Goal: Information Seeking & Learning: Find specific fact

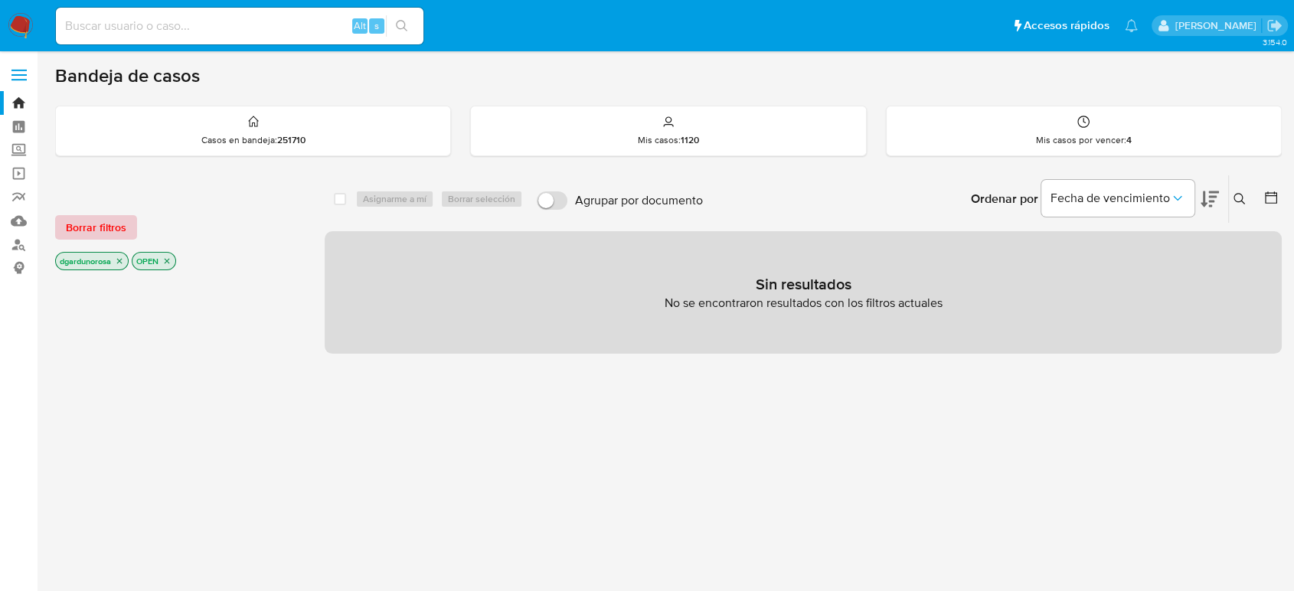
drag, startPoint x: 100, startPoint y: 212, endPoint x: 92, endPoint y: 222, distance: 13.0
click at [97, 213] on div "Borrar filtros dgardunorosa OPEN" at bounding box center [177, 230] width 245 height 87
click at [91, 223] on span "Borrar filtros" at bounding box center [96, 227] width 61 height 21
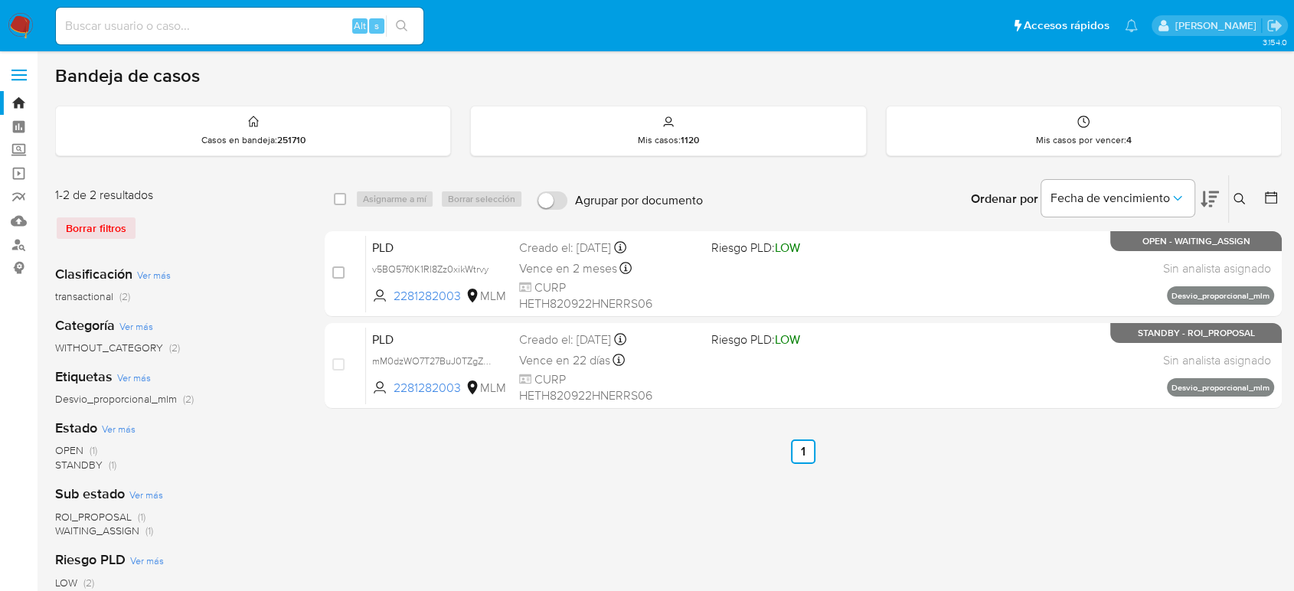
click at [1238, 197] on icon at bounding box center [1240, 199] width 12 height 12
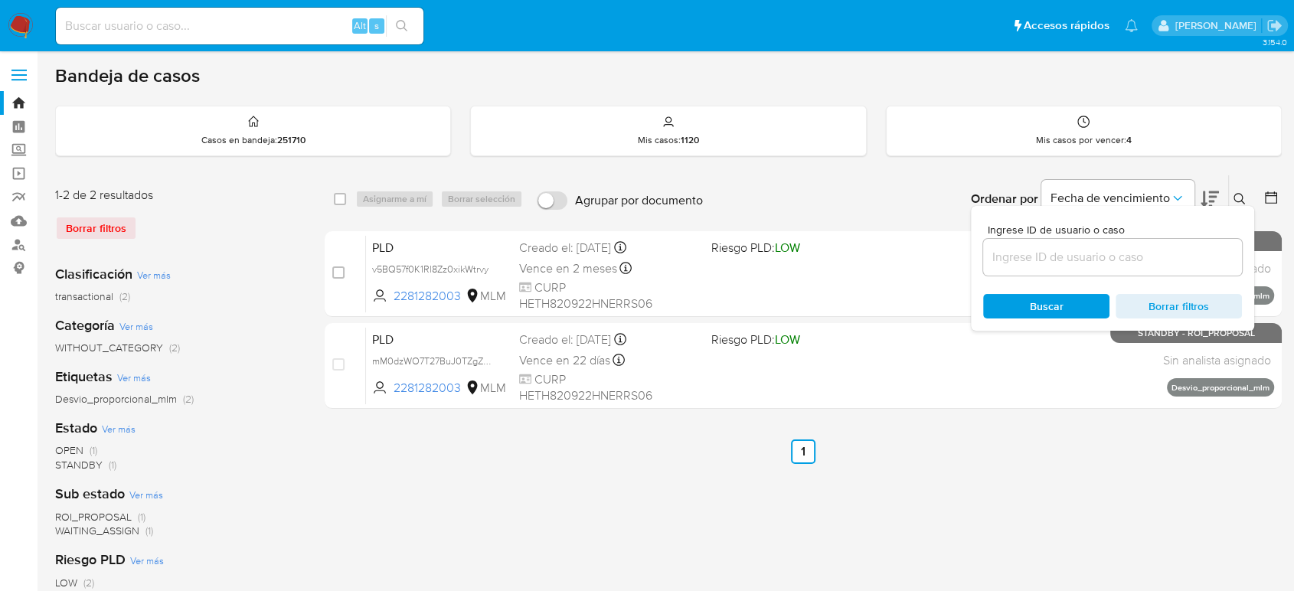
click at [1156, 263] on input at bounding box center [1112, 257] width 259 height 20
type input "1812667906"
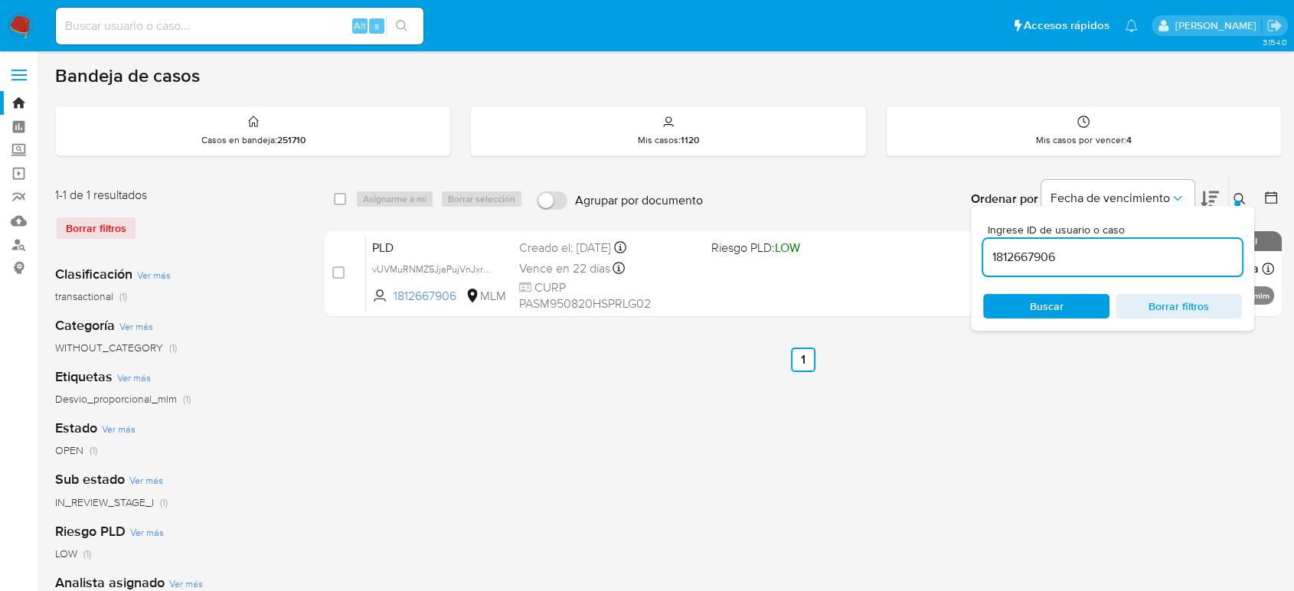
click at [1241, 198] on icon at bounding box center [1240, 199] width 12 height 12
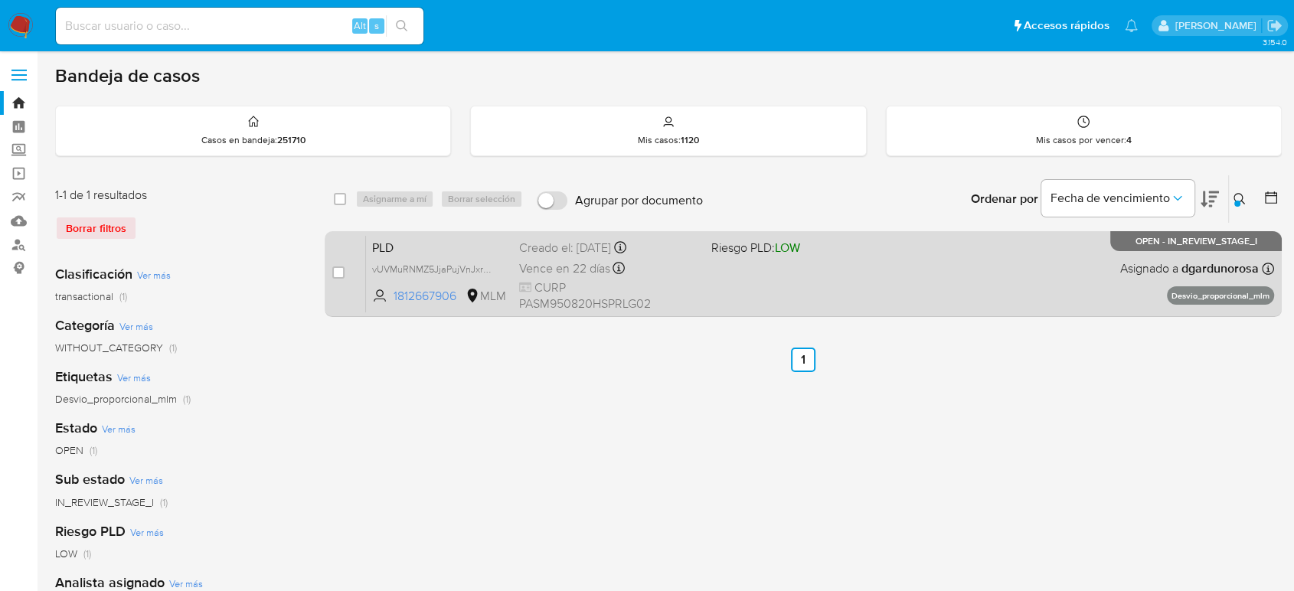
click at [919, 264] on div "PLD vUVMuRNMZ5JjaPujVnJxrZP1 1812667906 MLM Riesgo PLD: LOW Creado el: 12/07/20…" at bounding box center [820, 273] width 908 height 77
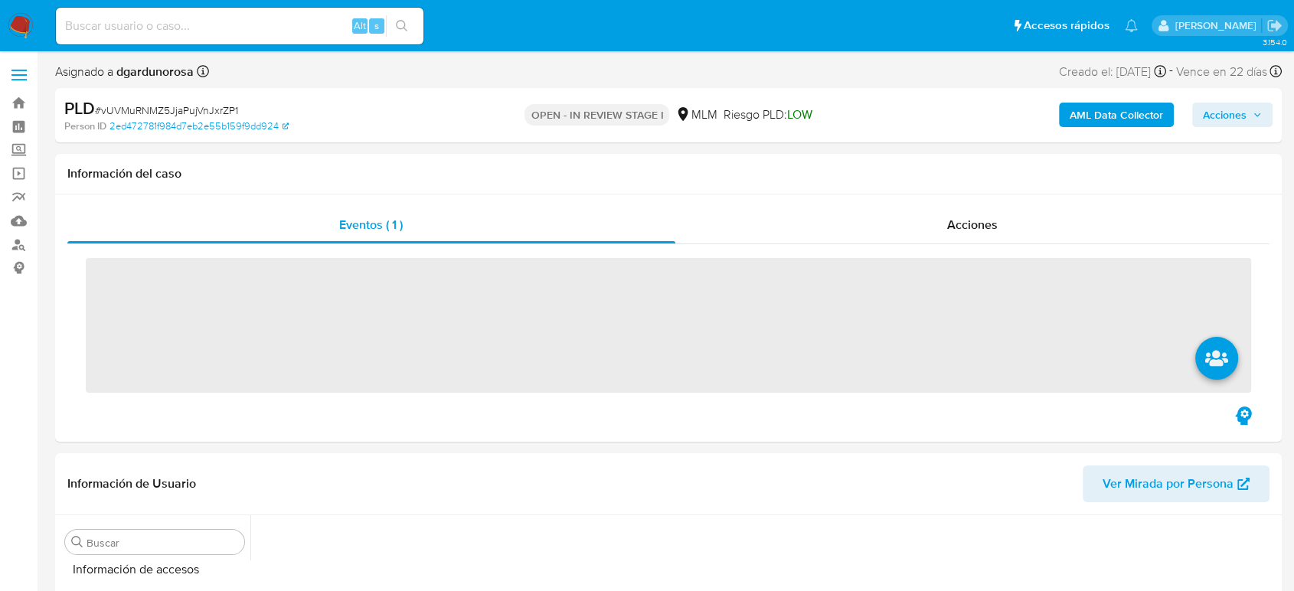
scroll to position [647, 0]
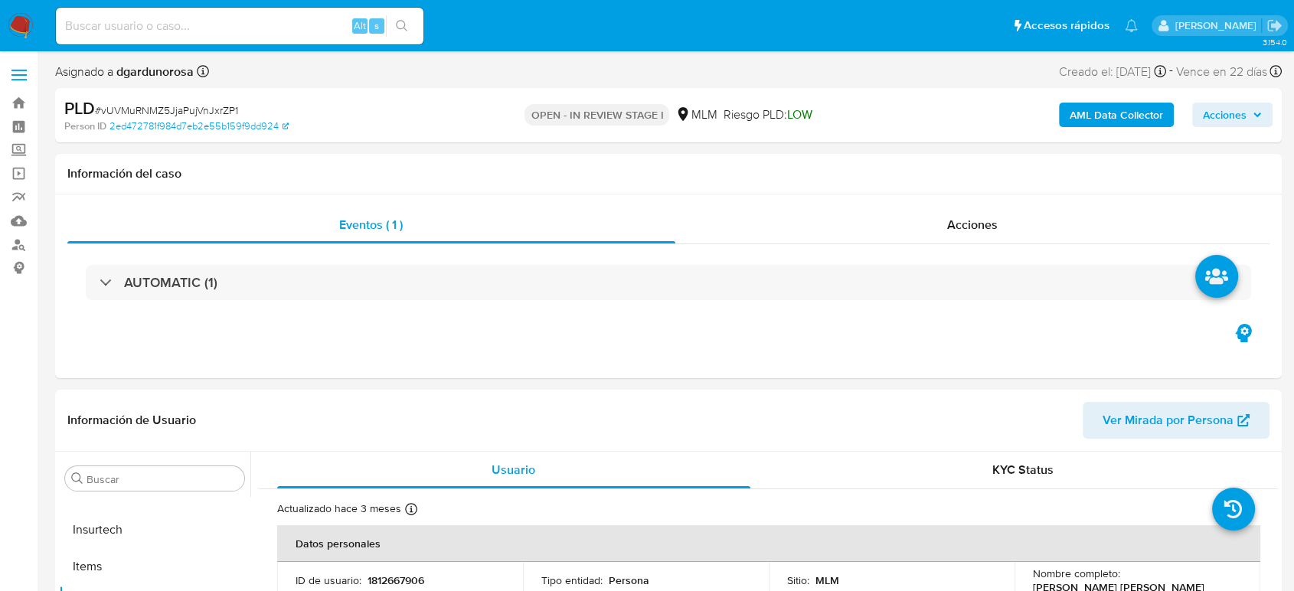
select select "10"
click at [862, 407] on header "Información de Usuario Ver Mirada por Persona" at bounding box center [668, 420] width 1202 height 37
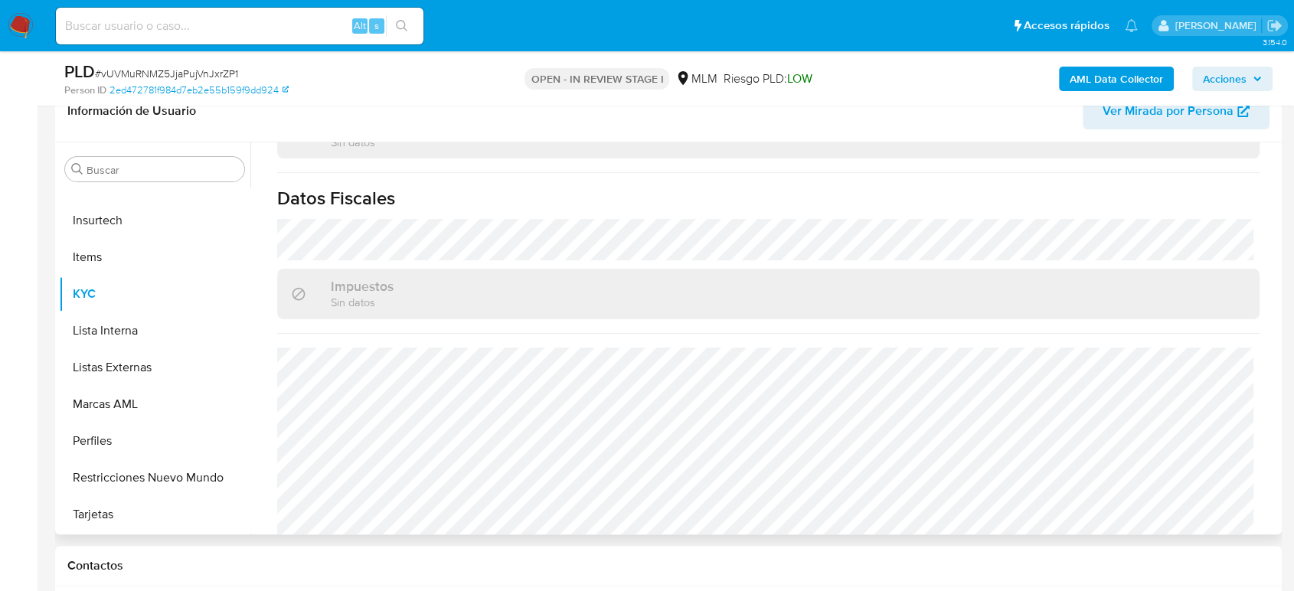
scroll to position [947, 0]
click at [149, 361] on button "Listas Externas" at bounding box center [148, 367] width 179 height 37
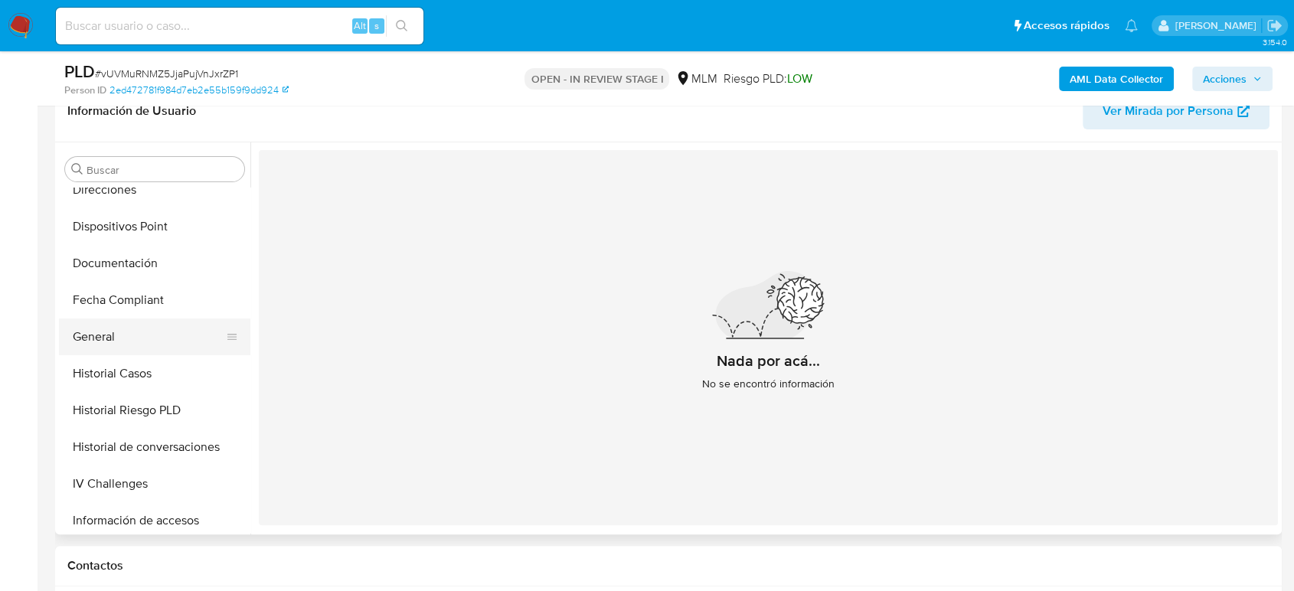
scroll to position [306, 0]
click at [142, 335] on button "General" at bounding box center [148, 340] width 179 height 37
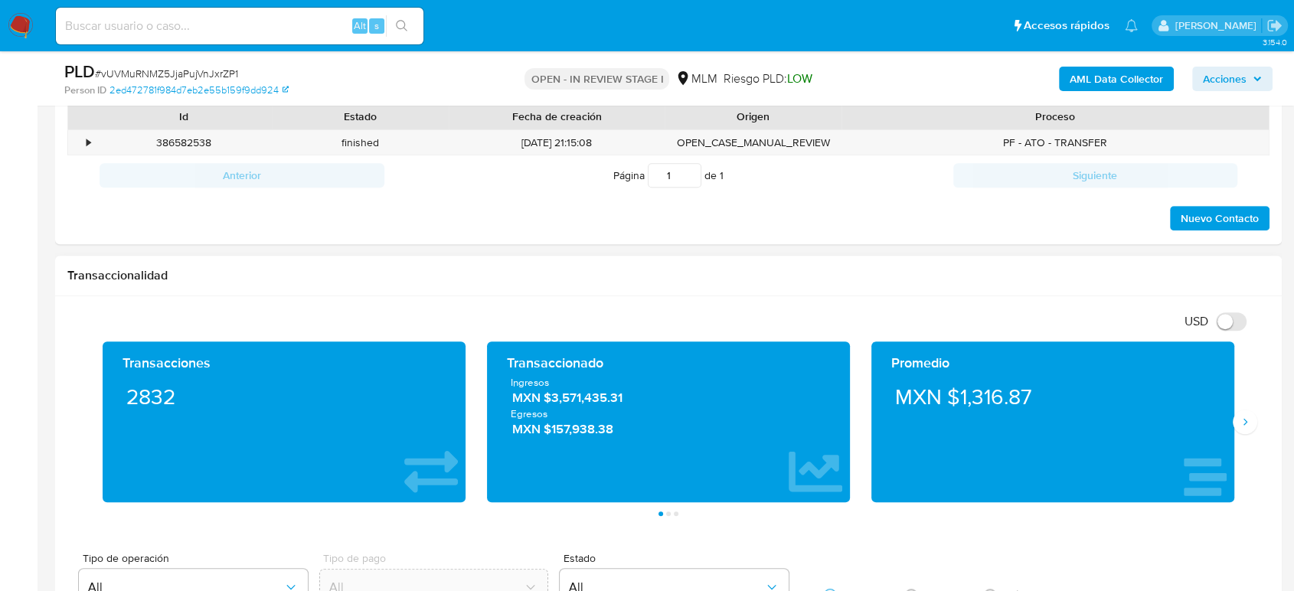
scroll to position [936, 0]
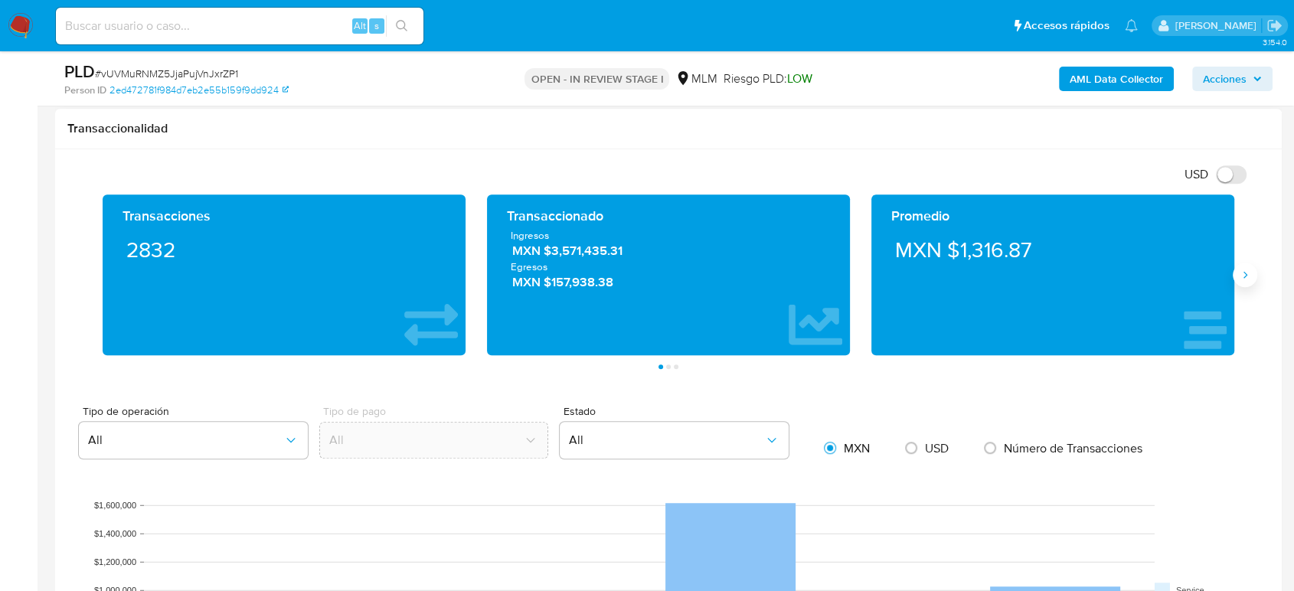
click at [1248, 282] on button "Siguiente" at bounding box center [1245, 275] width 25 height 25
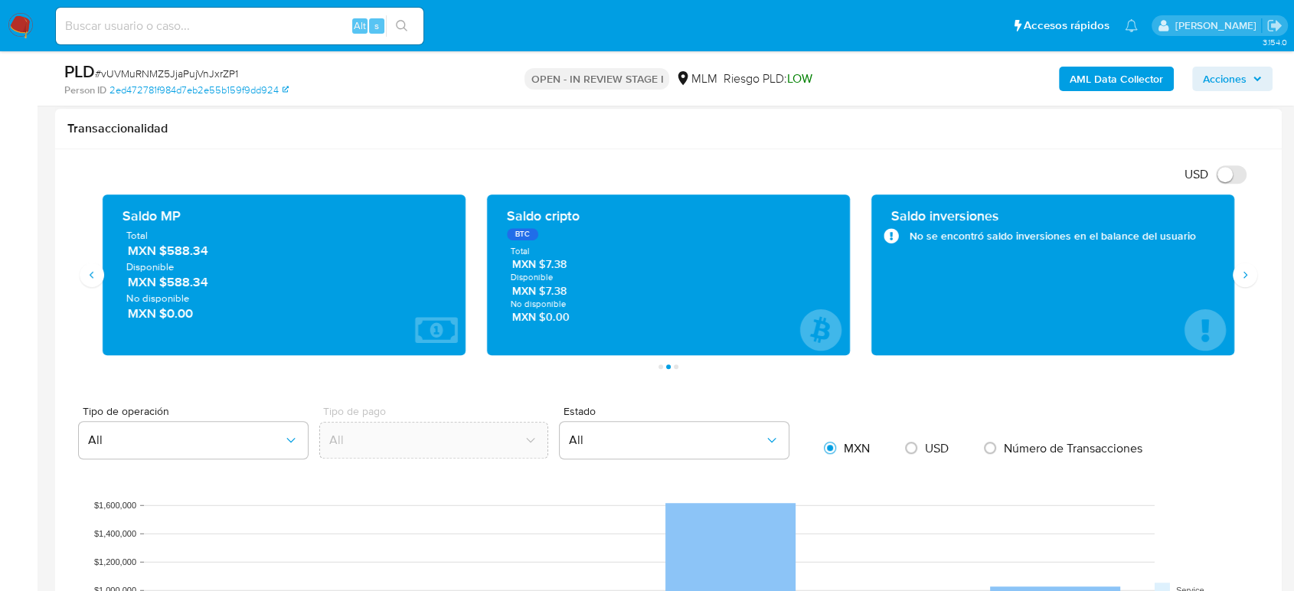
drag, startPoint x: 195, startPoint y: 250, endPoint x: 163, endPoint y: 258, distance: 33.1
click at [162, 256] on span "MXN $588.34" at bounding box center [285, 252] width 314 height 18
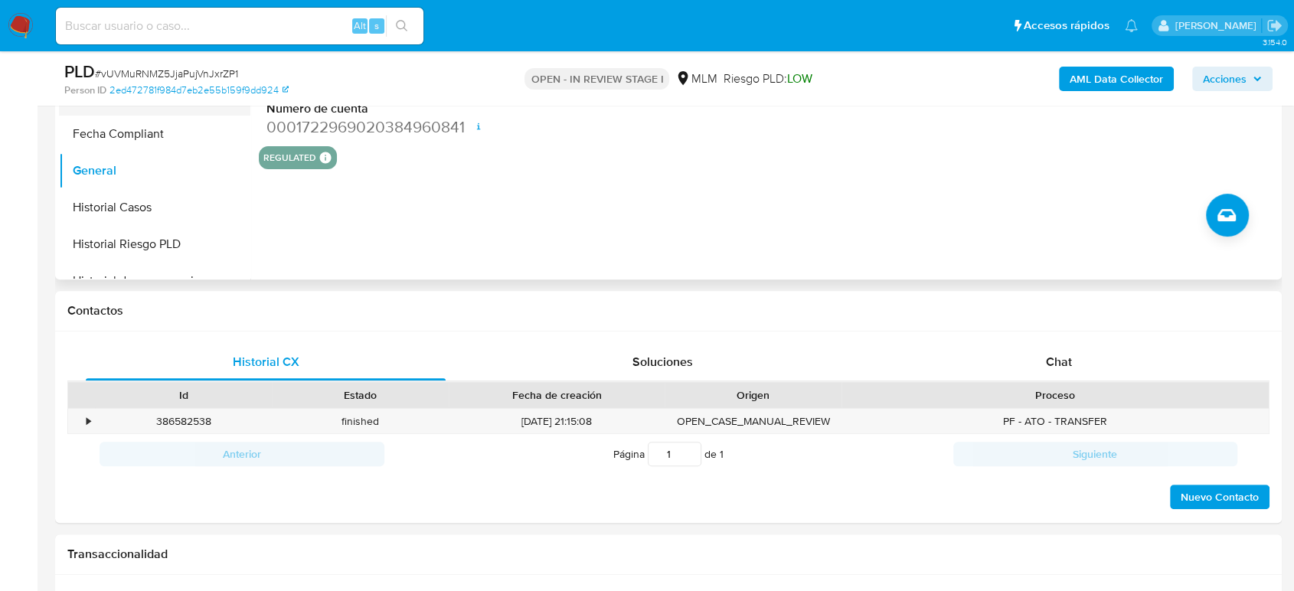
scroll to position [255, 0]
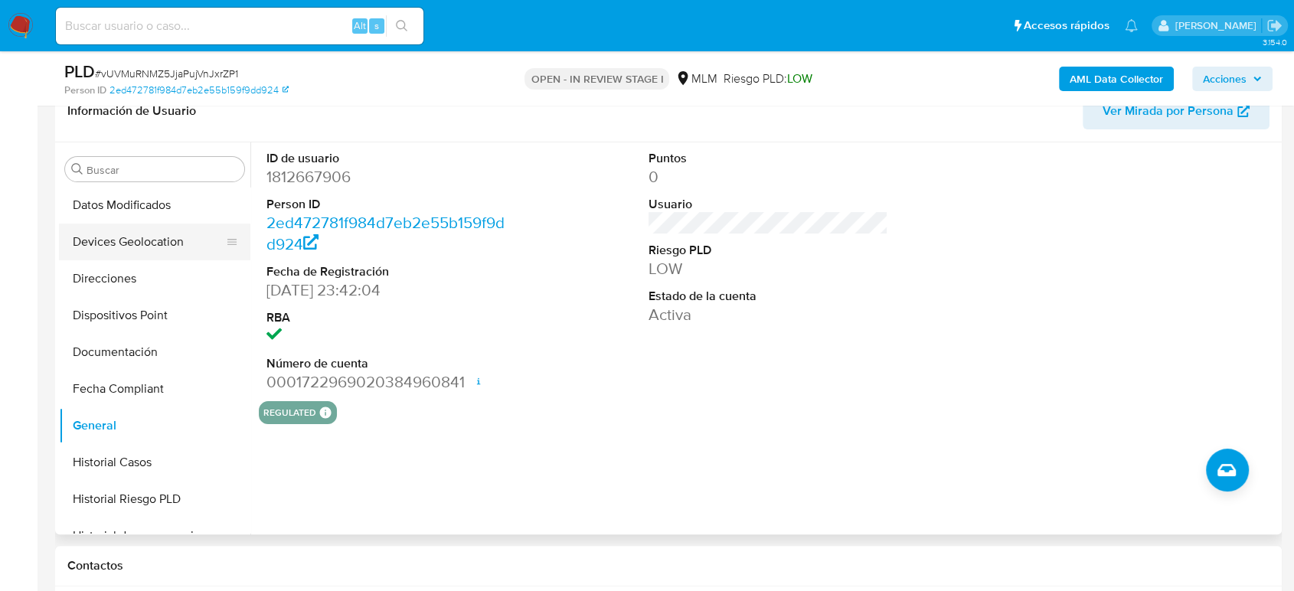
click at [141, 234] on button "Devices Geolocation" at bounding box center [148, 242] width 179 height 37
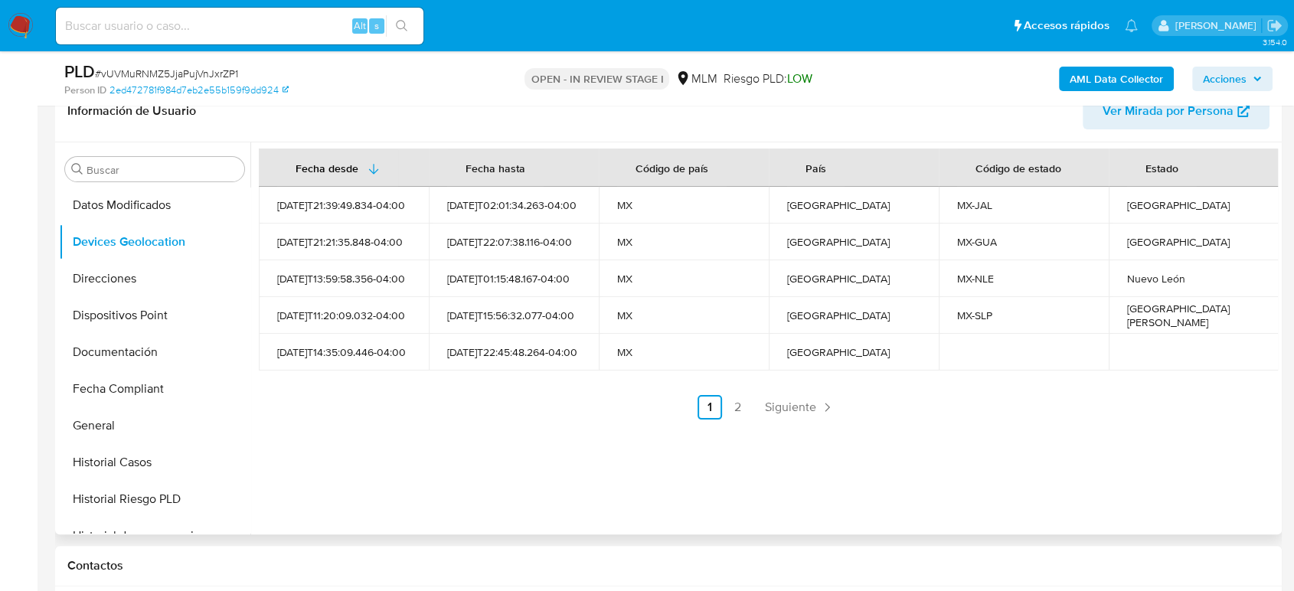
click at [800, 413] on span "Siguiente" at bounding box center [790, 407] width 51 height 12
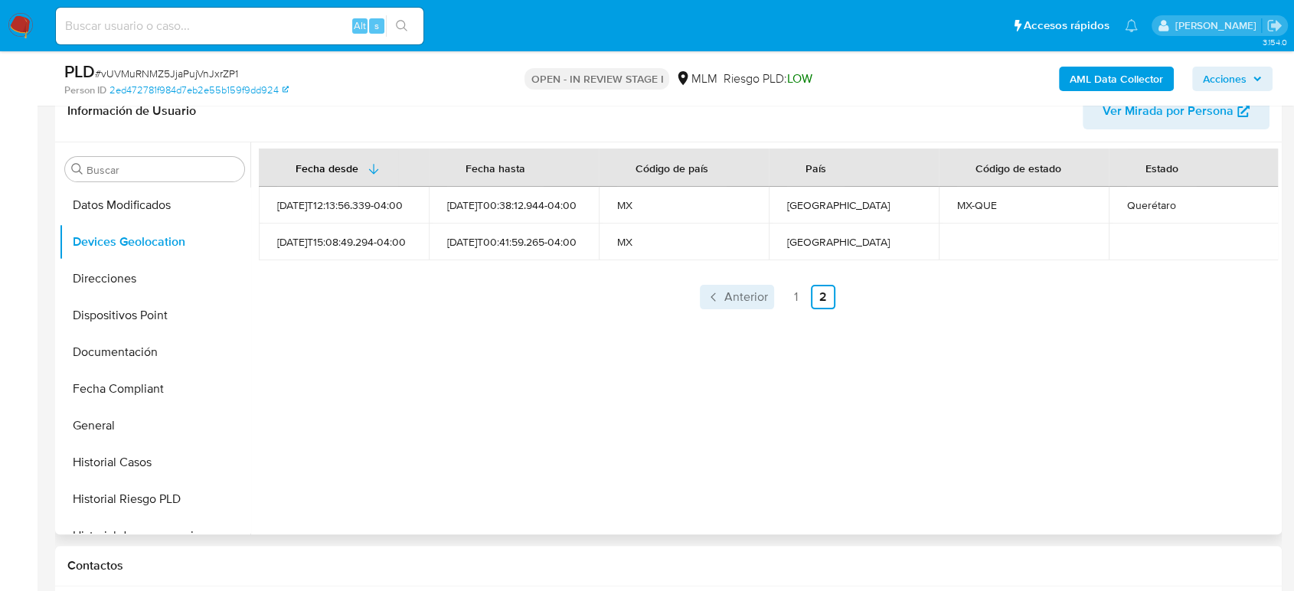
click at [742, 297] on span "Anterior" at bounding box center [747, 297] width 44 height 12
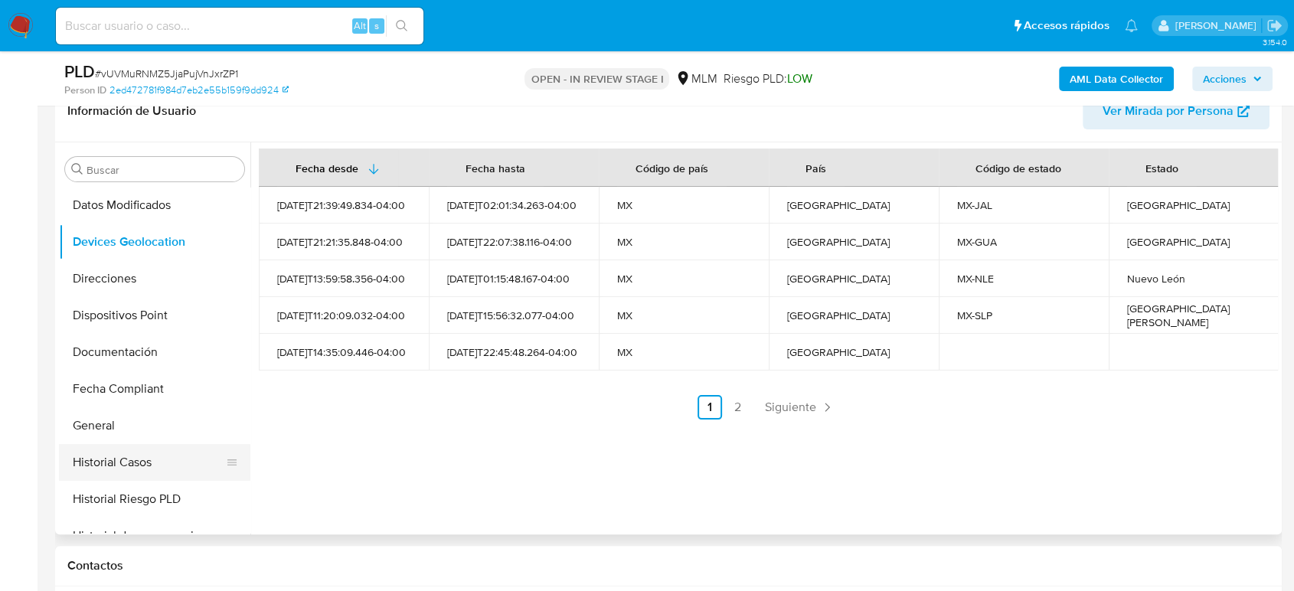
click at [123, 452] on button "Historial Casos" at bounding box center [148, 462] width 179 height 37
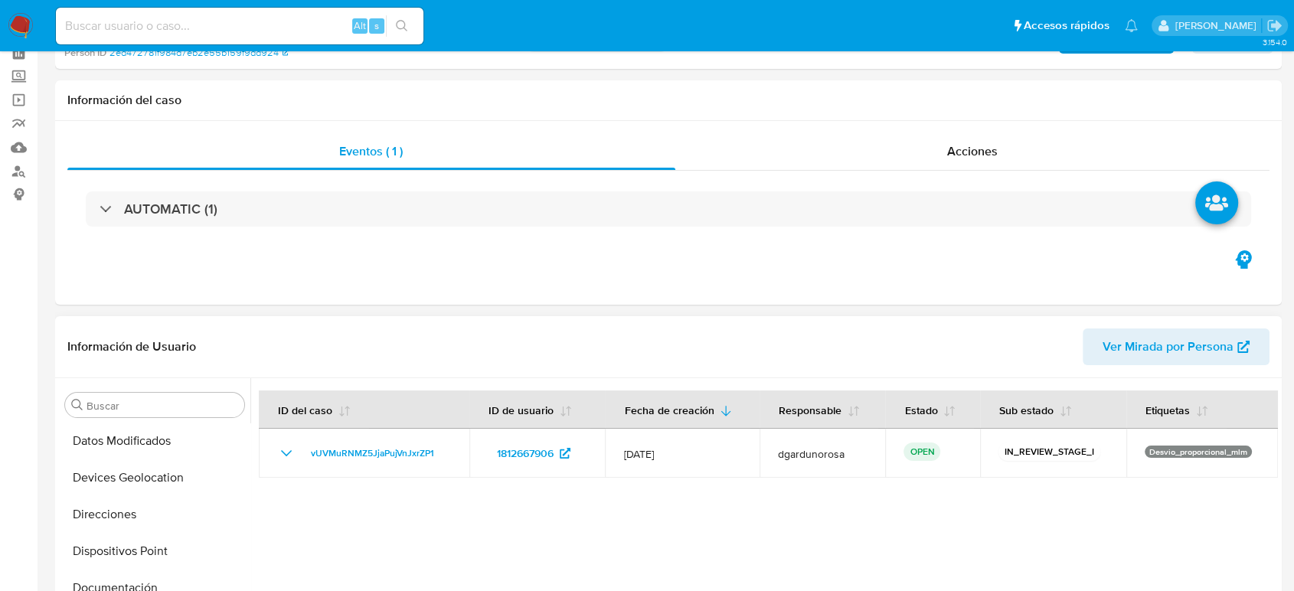
scroll to position [0, 0]
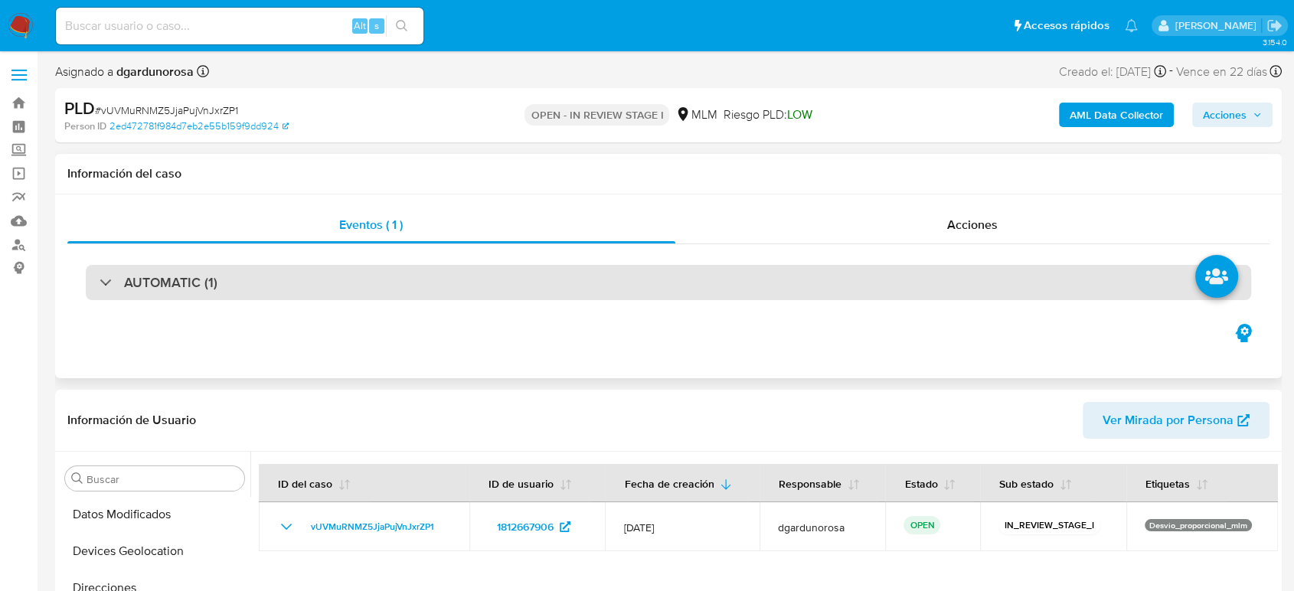
click at [469, 293] on div "AUTOMATIC (1)" at bounding box center [669, 282] width 1166 height 35
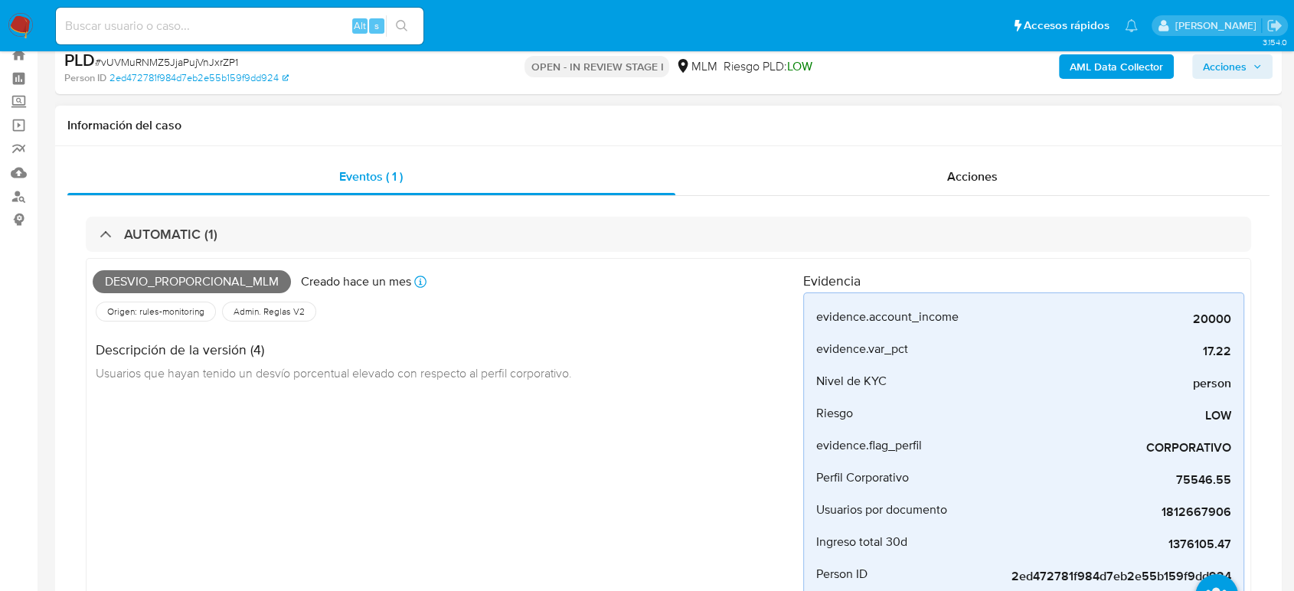
scroll to position [85, 0]
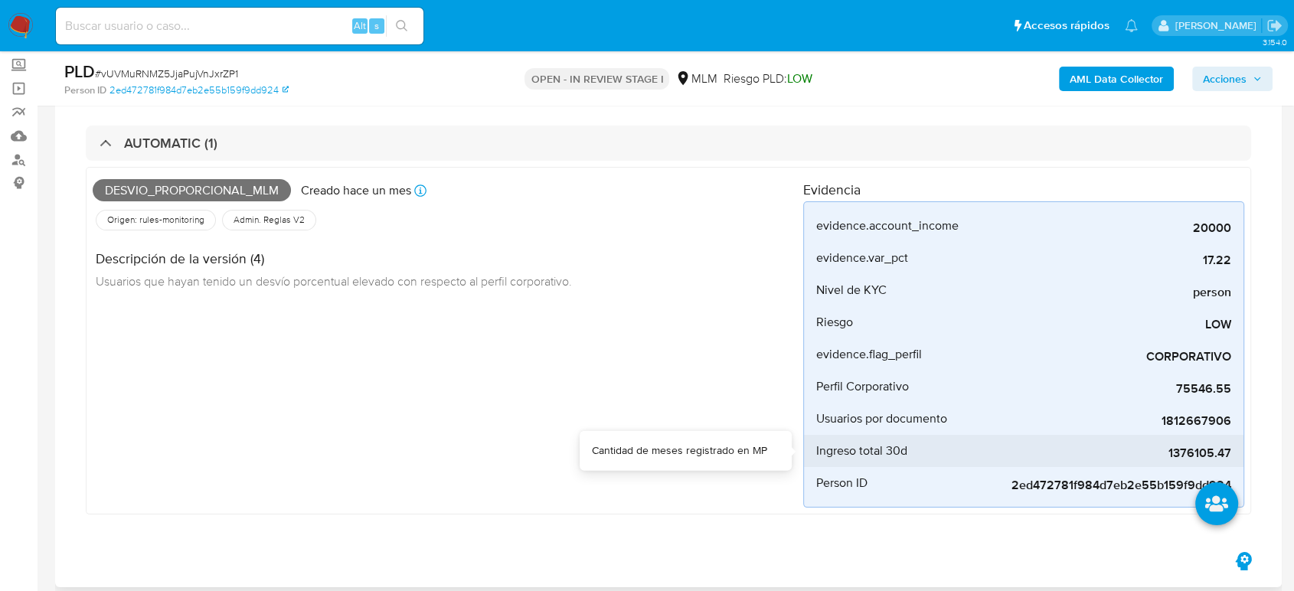
click at [1179, 455] on span "1376105.47" at bounding box center [1117, 453] width 230 height 15
copy span "1376105.47"
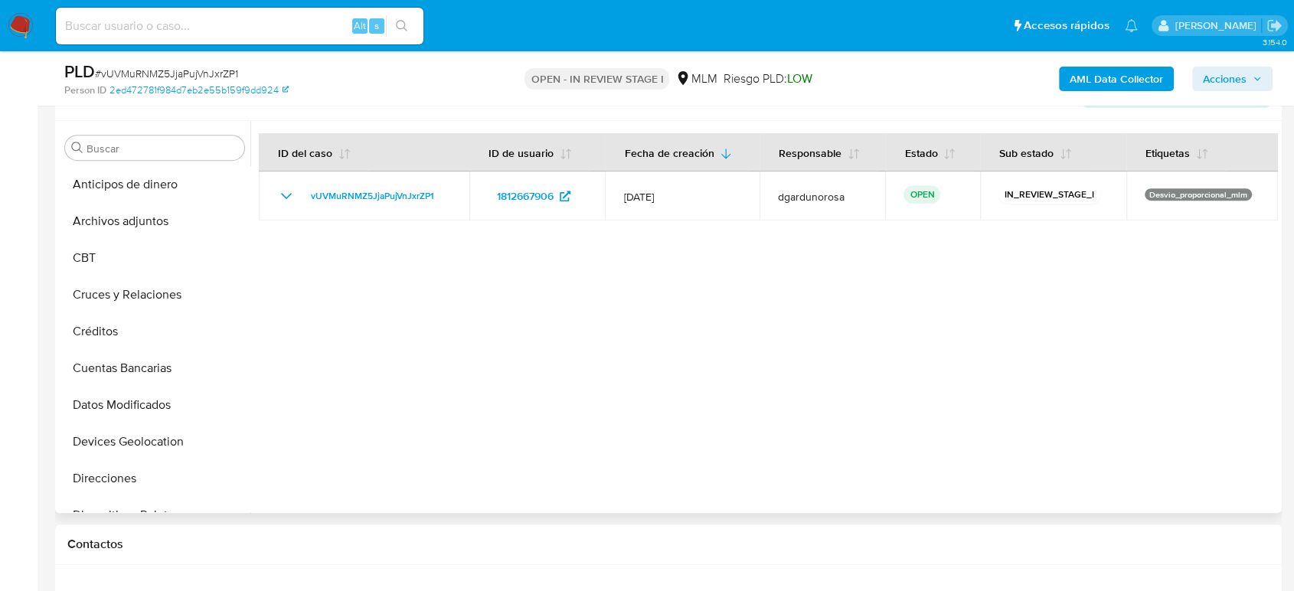
scroll to position [595, 0]
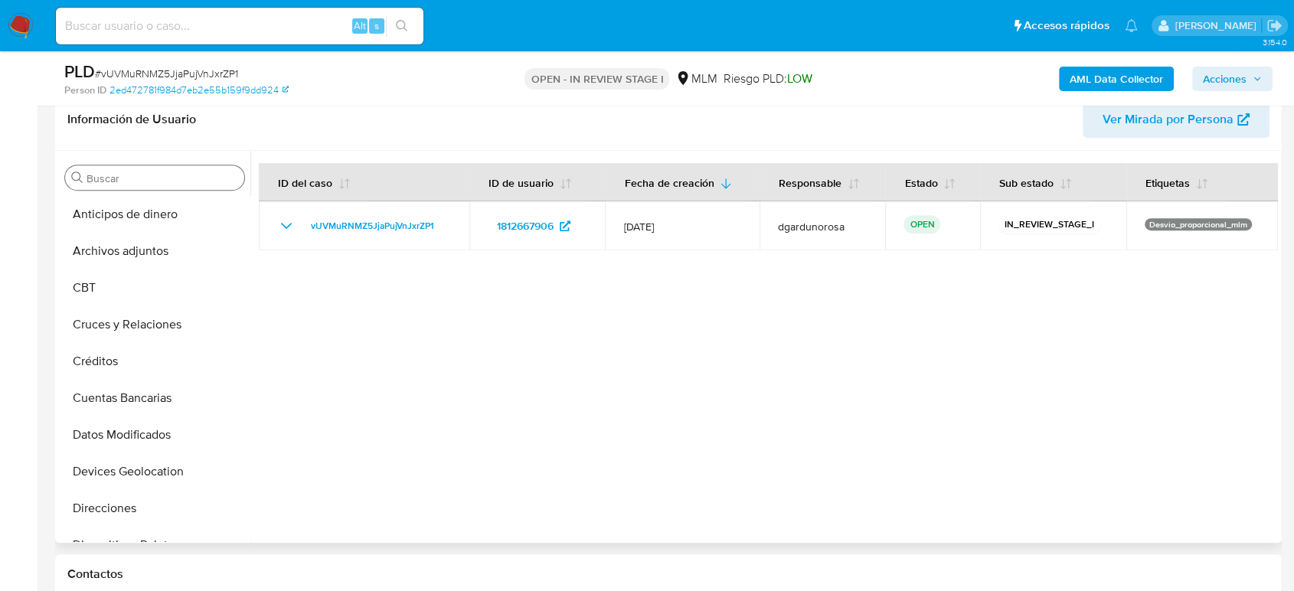
click at [193, 174] on input "Buscar" at bounding box center [163, 179] width 152 height 14
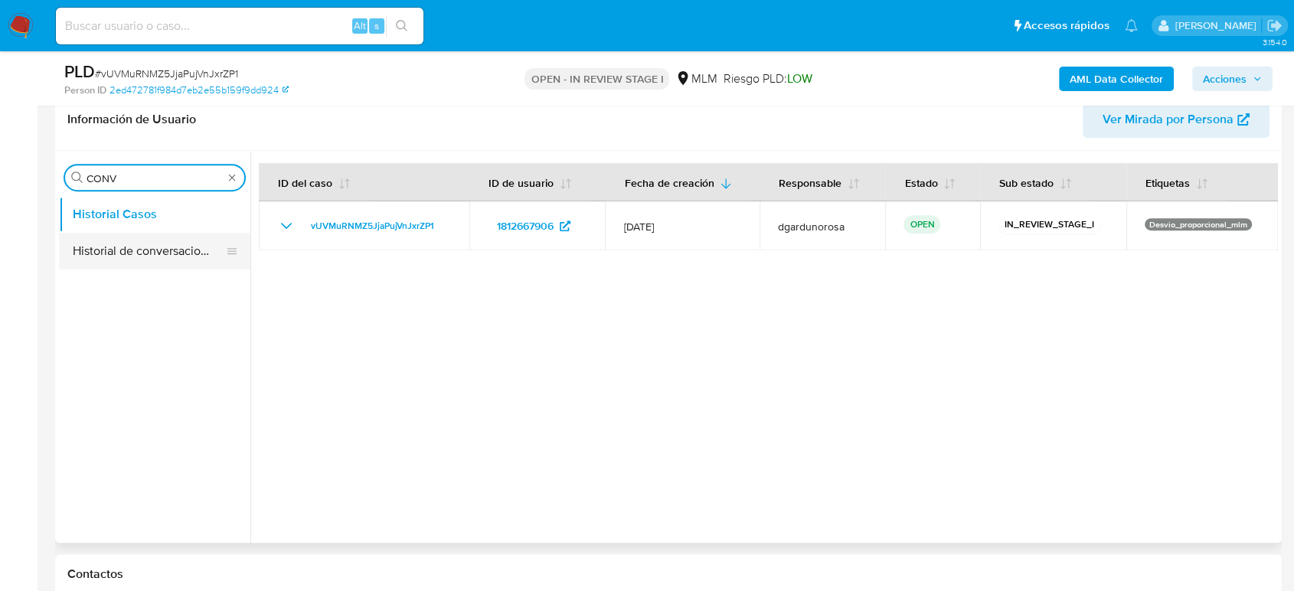
type input "CONV"
click at [156, 244] on button "Historial de conversaciones" at bounding box center [148, 251] width 179 height 37
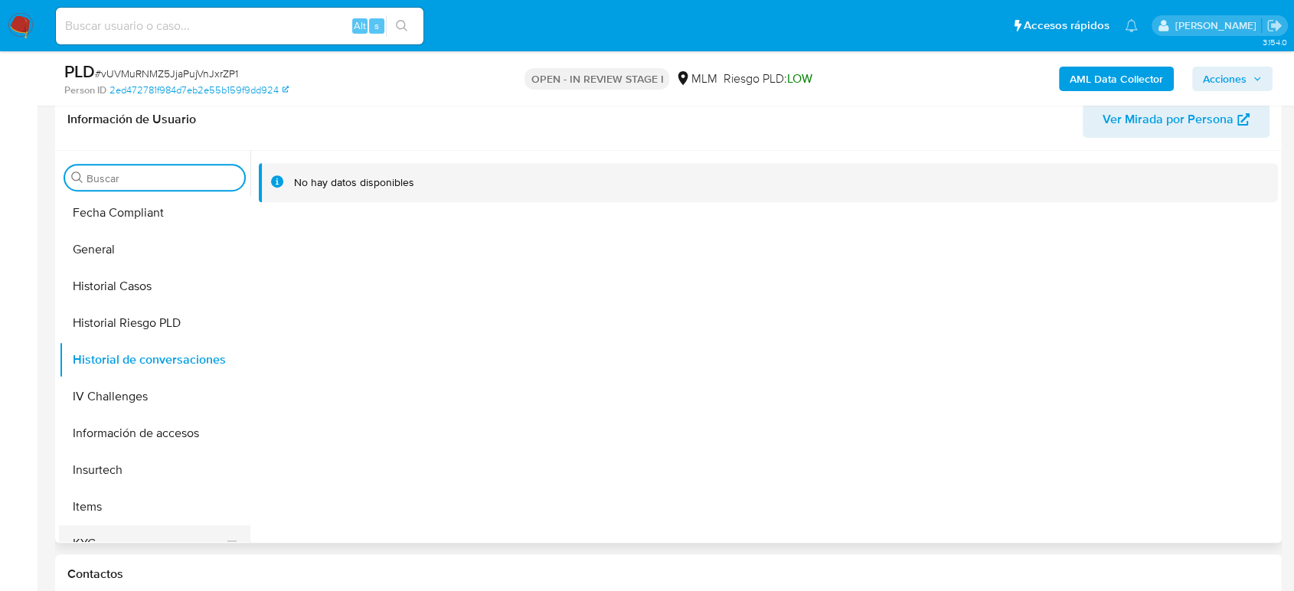
scroll to position [510, 0]
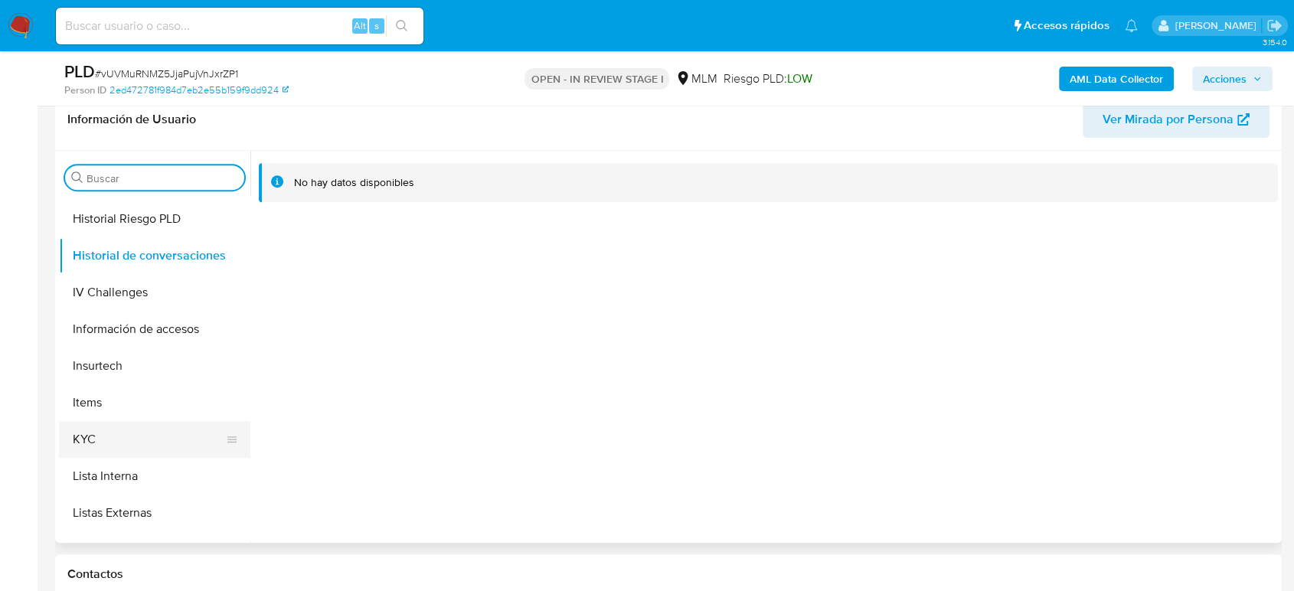
click at [143, 434] on button "KYC" at bounding box center [148, 439] width 179 height 37
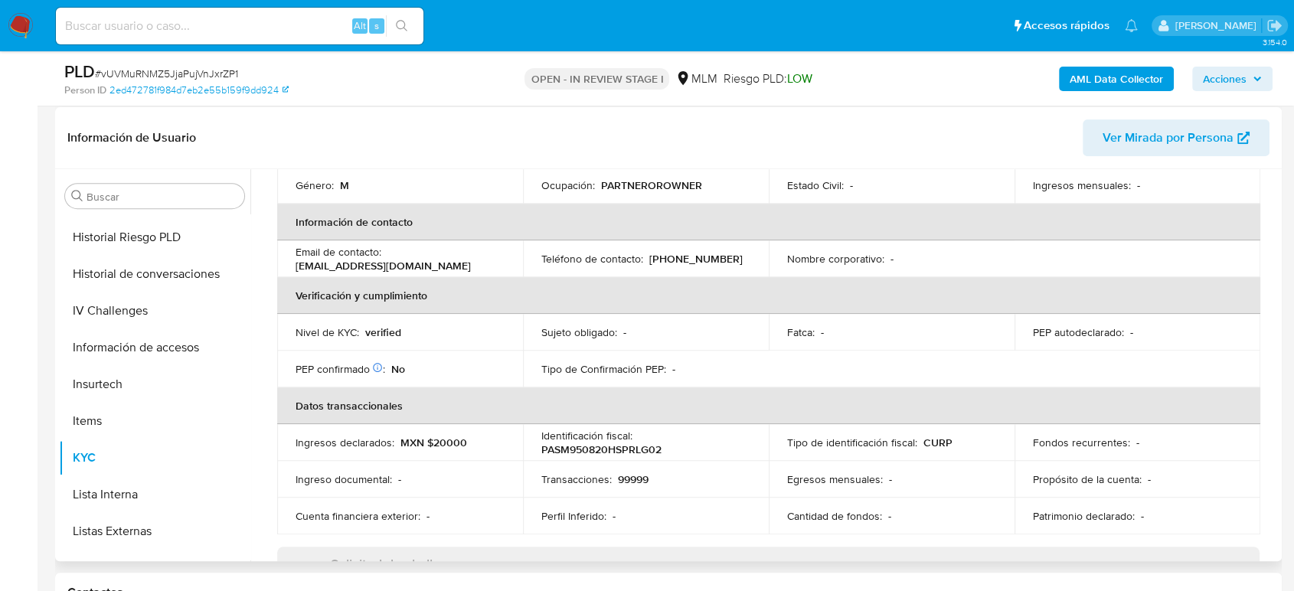
scroll to position [267, 0]
click at [682, 254] on p "(444) 3691750" at bounding box center [695, 261] width 93 height 14
click at [684, 254] on p "(444) 3691750" at bounding box center [695, 261] width 93 height 14
copy p "3691750"
click at [567, 378] on td "Tipo de Confirmación PEP : -" at bounding box center [646, 371] width 246 height 37
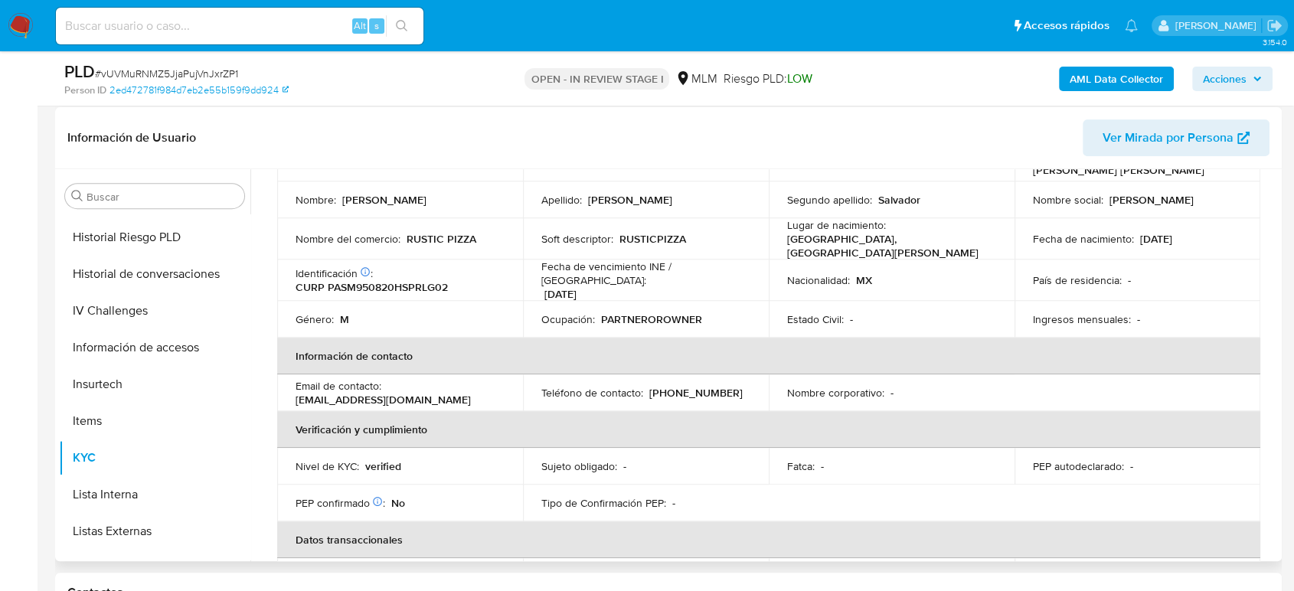
scroll to position [97, 0]
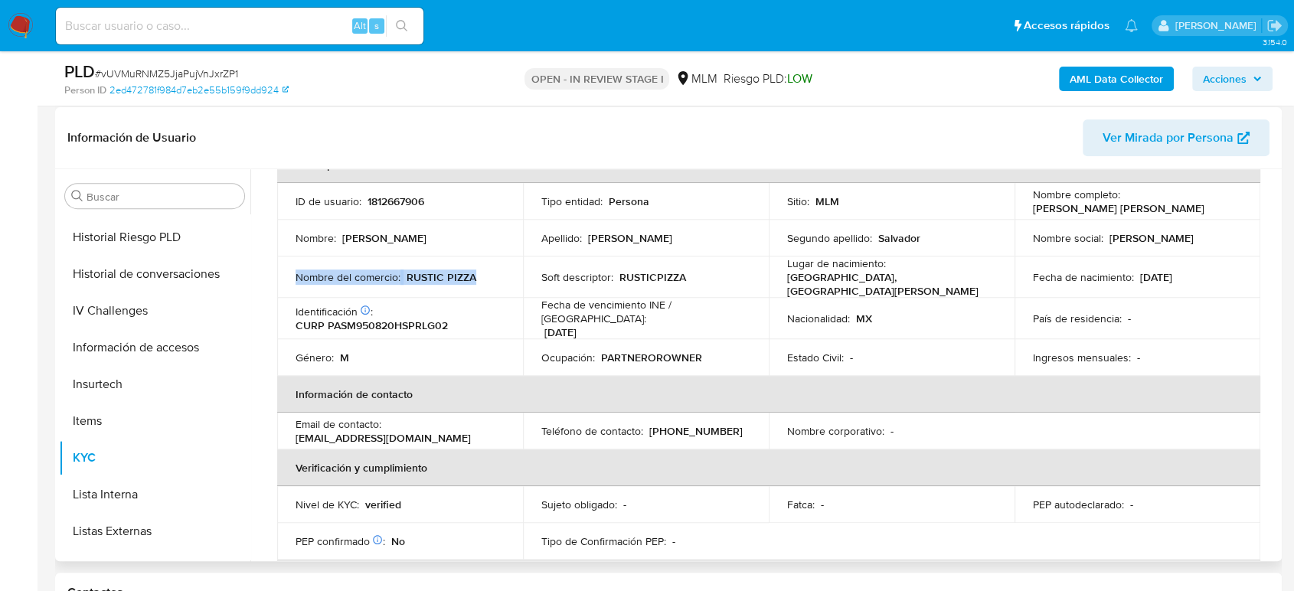
drag, startPoint x: 484, startPoint y: 270, endPoint x: 290, endPoint y: 271, distance: 194.5
click at [290, 271] on td "Nombre del comercio : RUSTIC PIZZA" at bounding box center [400, 277] width 246 height 41
copy div "Nombre del comercio : RUSTIC PIZZA"
